Goal: Task Accomplishment & Management: Use online tool/utility

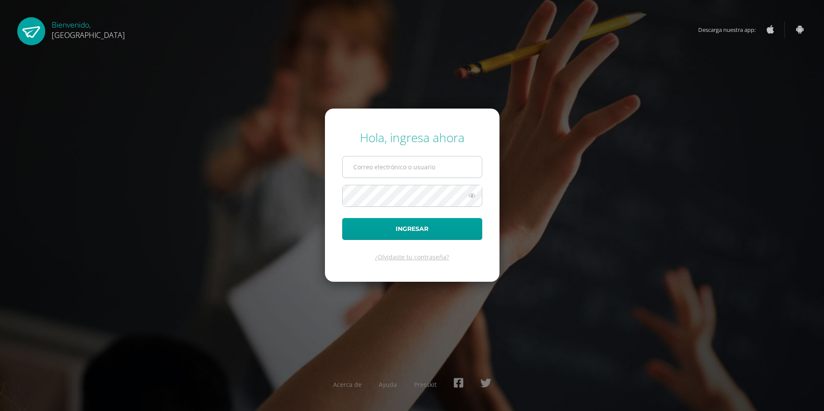
click at [377, 168] on input "text" at bounding box center [412, 167] width 139 height 21
click at [377, 163] on input "[DOMAIN_NAME]" at bounding box center [412, 167] width 139 height 21
click at [380, 169] on input "[EMAIL_ADDRESS][DOMAIN_NAME]" at bounding box center [412, 167] width 139 height 21
type input "[EMAIL_ADDRESS][DOMAIN_NAME]"
click at [342, 218] on button "Ingresar" at bounding box center [412, 229] width 140 height 22
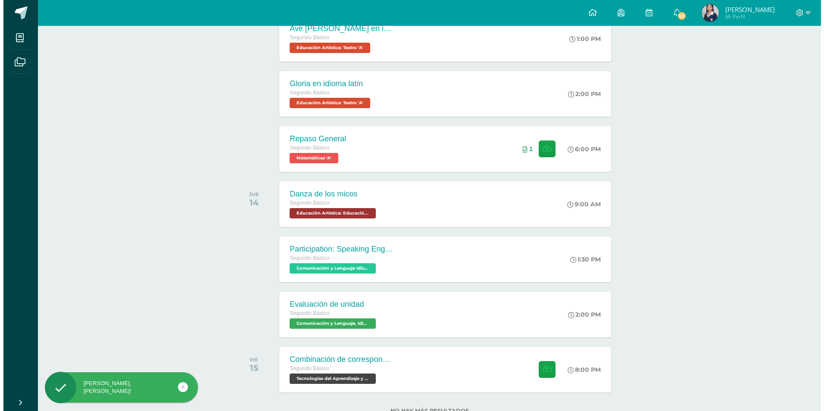
scroll to position [295, 0]
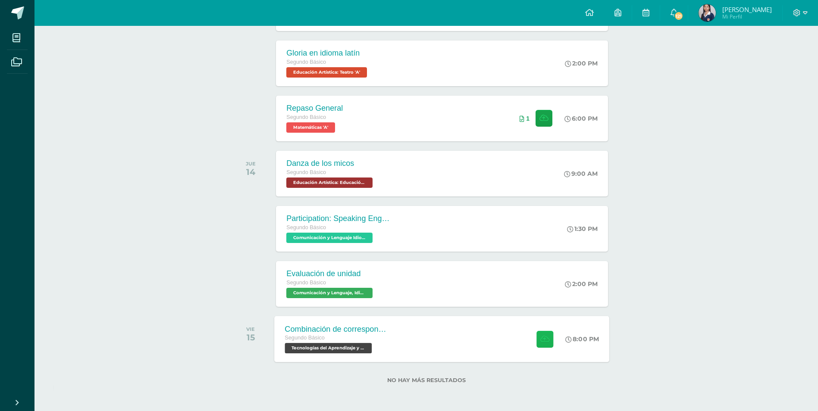
click at [548, 339] on button at bounding box center [544, 339] width 17 height 17
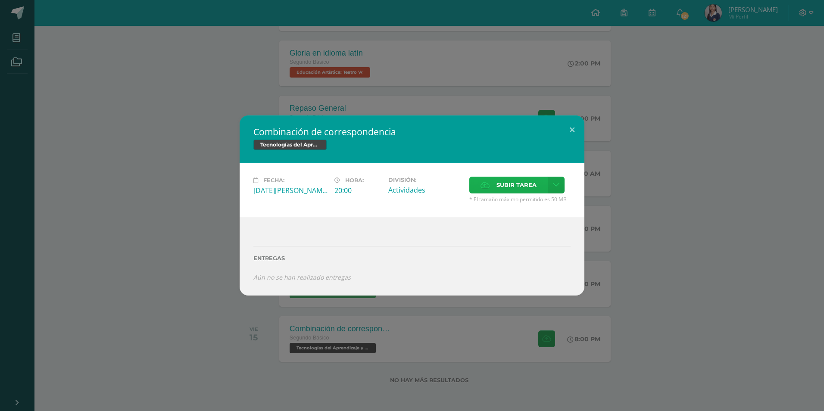
click at [503, 186] on span "Subir tarea" at bounding box center [517, 185] width 40 height 16
click at [0, 0] on input "Subir tarea" at bounding box center [0, 0] width 0 height 0
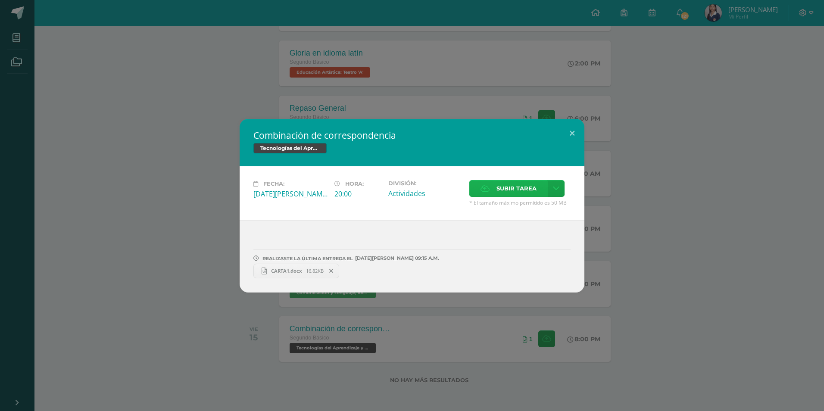
click at [502, 188] on span "Subir tarea" at bounding box center [517, 189] width 40 height 16
click at [0, 0] on input "Subir tarea" at bounding box center [0, 0] width 0 height 0
click at [296, 271] on span "CARTA1.docx" at bounding box center [286, 271] width 39 height 6
click at [384, 276] on link "LUISA.docx 17.09KB" at bounding box center [394, 271] width 107 height 15
